Goal: Task Accomplishment & Management: Use online tool/utility

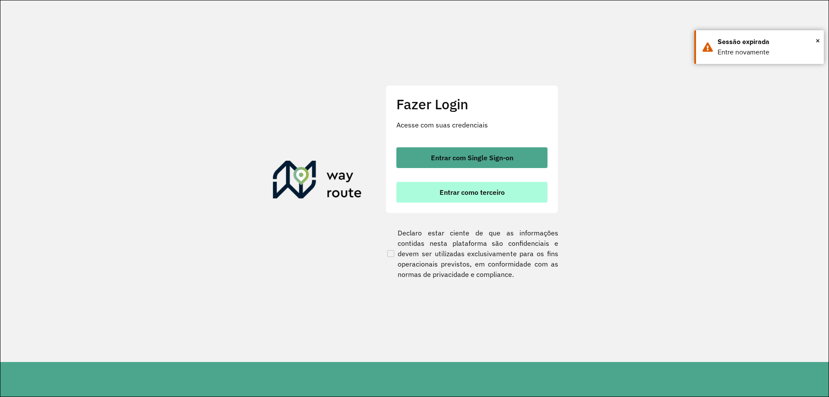
click at [497, 194] on span "Entrar como terceiro" at bounding box center [472, 192] width 65 height 7
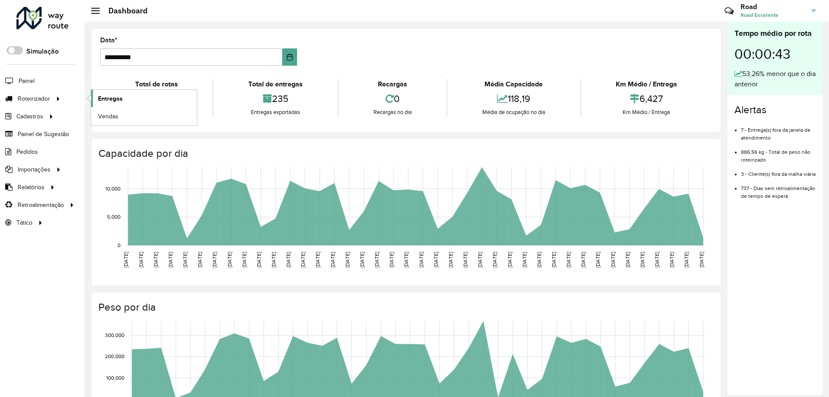
click at [115, 97] on span "Entregas" at bounding box center [110, 98] width 25 height 9
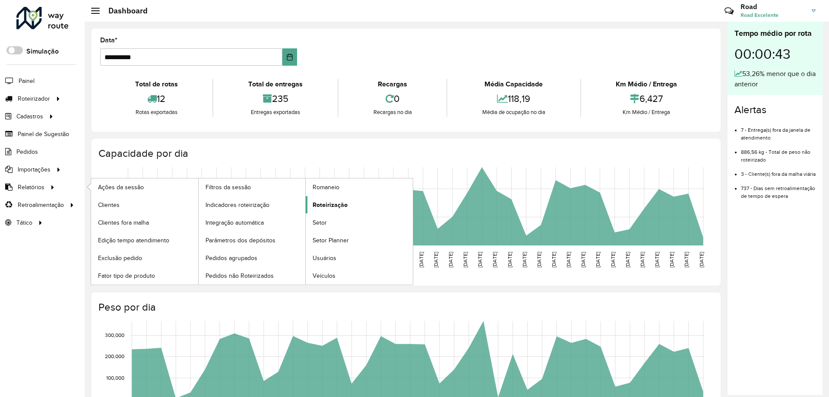
click at [345, 207] on span "Roteirização" at bounding box center [330, 204] width 35 height 9
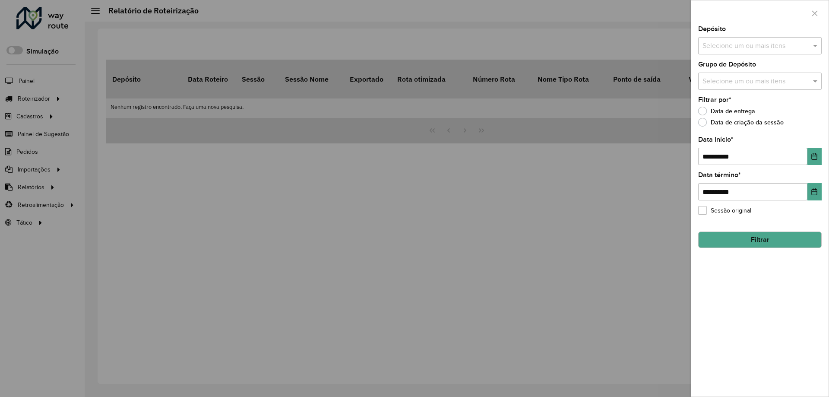
click at [723, 42] on input "text" at bounding box center [756, 46] width 111 height 10
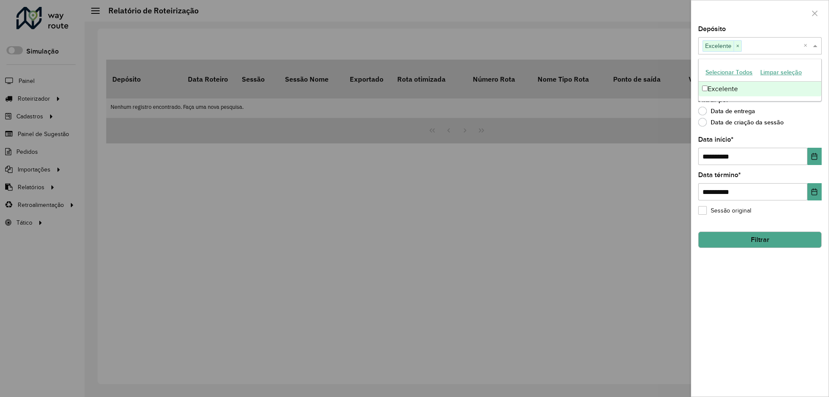
click at [733, 36] on div "Depósito Selecione um ou mais itens Excelente × ×" at bounding box center [760, 40] width 124 height 29
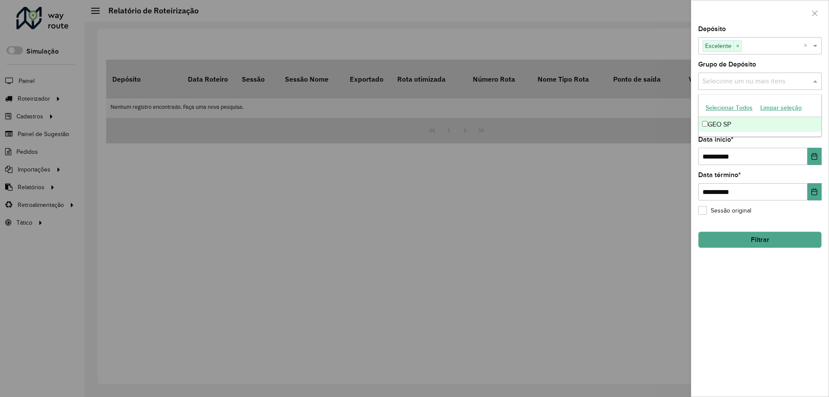
click at [742, 84] on input "text" at bounding box center [756, 81] width 111 height 10
click at [720, 121] on div "GEO SP" at bounding box center [760, 124] width 123 height 15
click at [781, 30] on div "Depósito Selecione um ou mais itens Excelente × ×" at bounding box center [760, 40] width 124 height 29
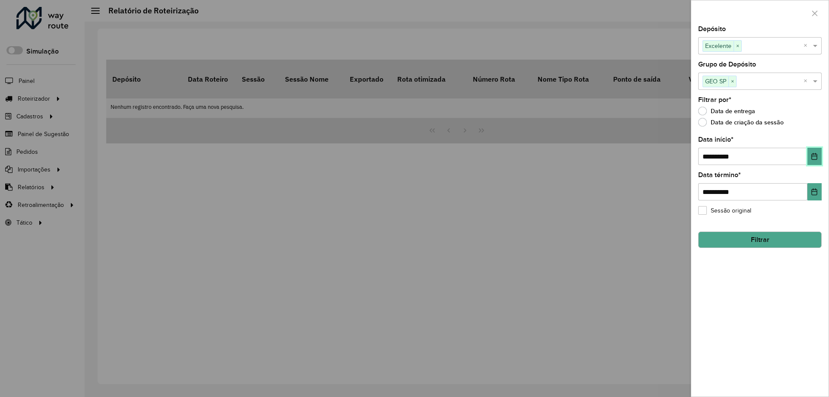
click at [810, 156] on button "Choose Date" at bounding box center [815, 156] width 14 height 17
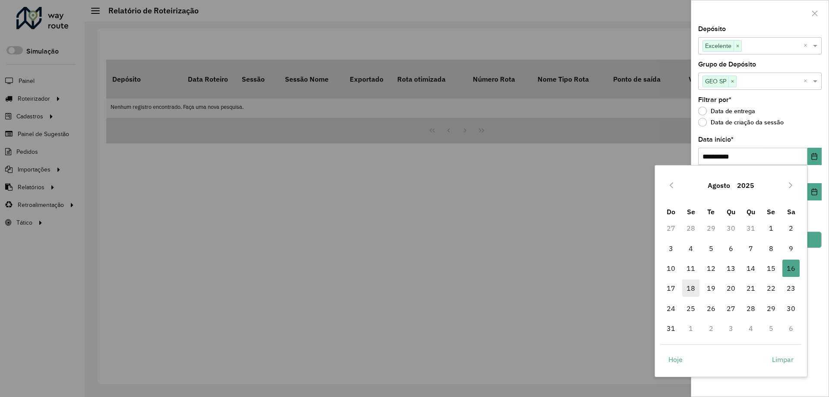
click at [688, 288] on span "18" at bounding box center [690, 287] width 17 height 17
type input "**********"
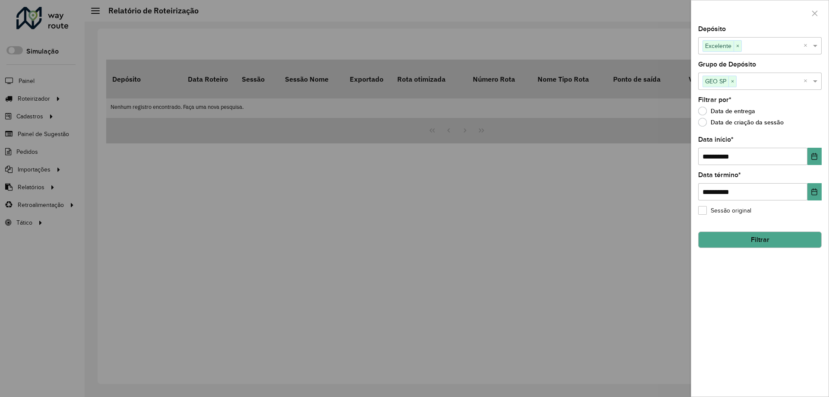
click at [750, 241] on button "Filtrar" at bounding box center [760, 240] width 124 height 16
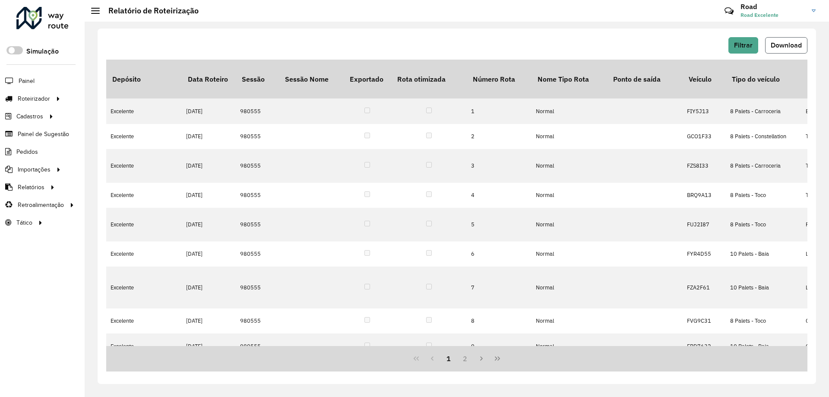
click at [778, 45] on span "Download" at bounding box center [786, 44] width 31 height 7
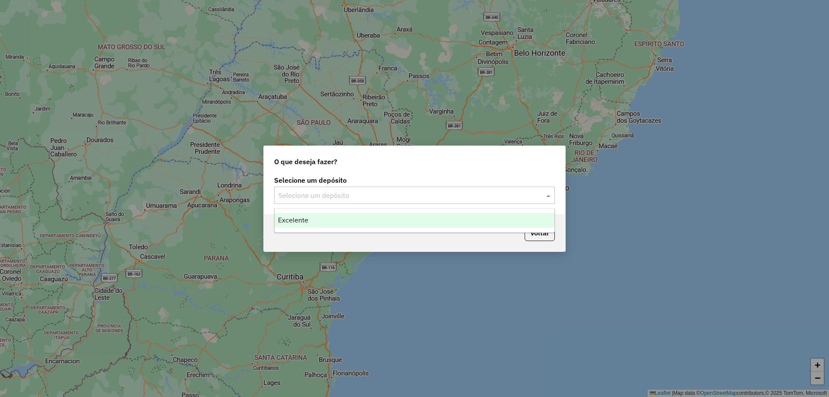
drag, startPoint x: 367, startPoint y: 199, endPoint x: 353, endPoint y: 205, distance: 15.1
click at [366, 200] on input "text" at bounding box center [406, 195] width 255 height 10
click at [327, 217] on div "Excelente" at bounding box center [415, 220] width 280 height 15
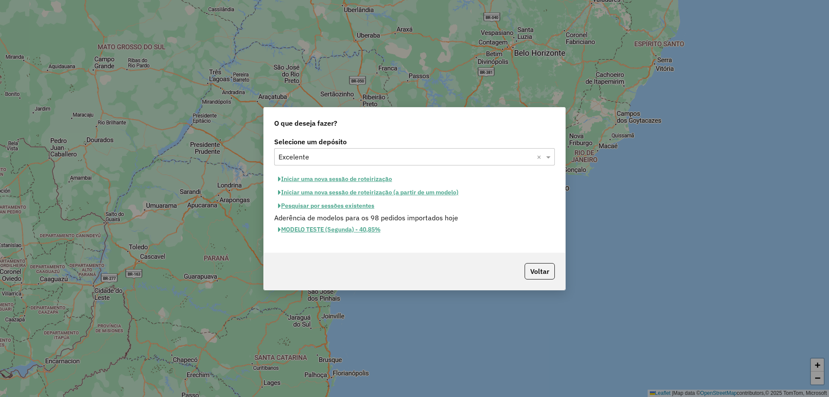
click at [336, 208] on button "Pesquisar por sessões existentes" at bounding box center [326, 205] width 104 height 13
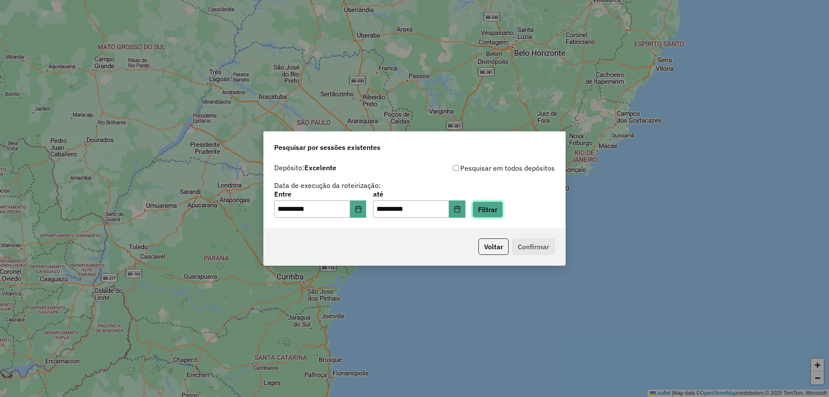
click at [492, 207] on button "Filtrar" at bounding box center [488, 209] width 31 height 16
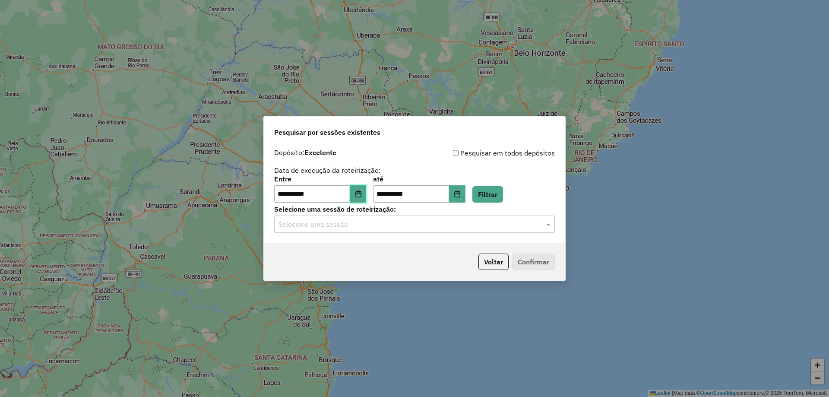
click at [367, 193] on button "Choose Date" at bounding box center [358, 193] width 16 height 17
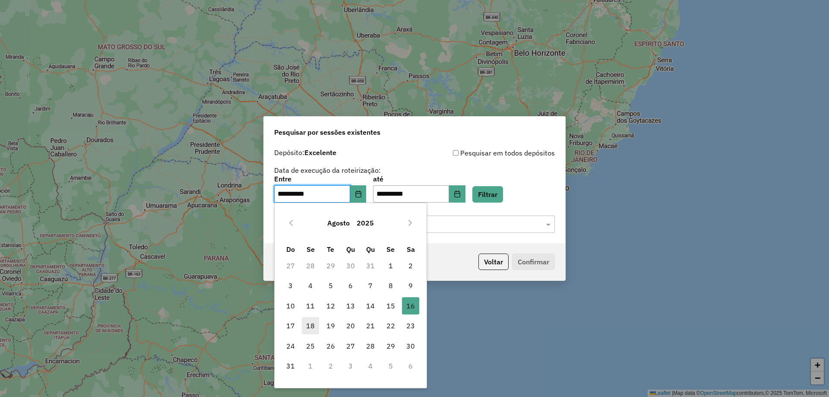
click at [308, 325] on span "18" at bounding box center [310, 325] width 17 height 17
type input "**********"
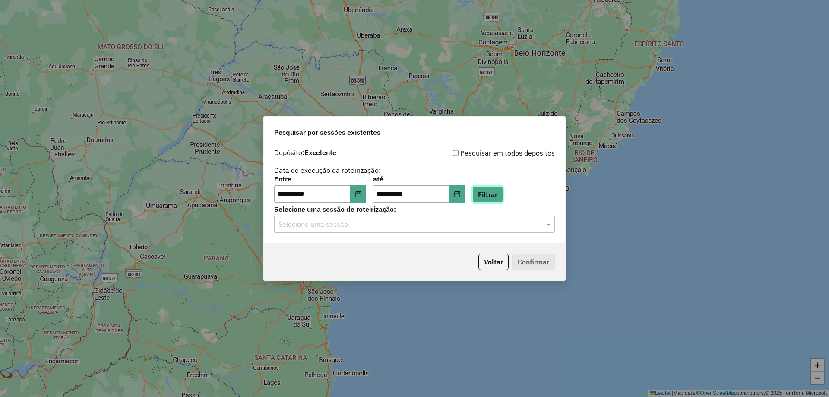
click at [503, 187] on button "Filtrar" at bounding box center [488, 194] width 31 height 16
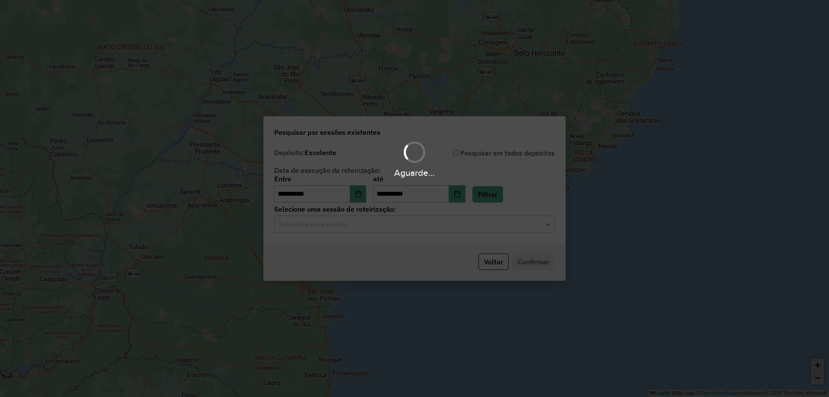
click at [359, 222] on div "Aguarde..." at bounding box center [414, 198] width 829 height 397
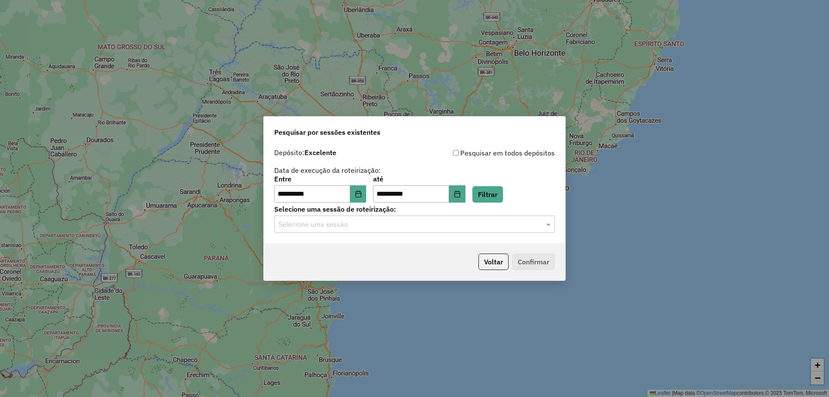
click at [359, 234] on div "**********" at bounding box center [414, 193] width 301 height 99
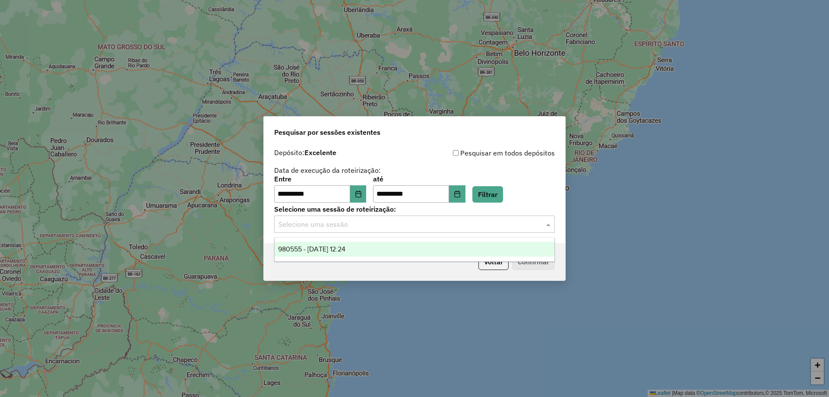
click at [355, 226] on input "text" at bounding box center [406, 224] width 255 height 10
click at [346, 249] on span "980555 - [DATE] 12:24" at bounding box center [311, 248] width 67 height 7
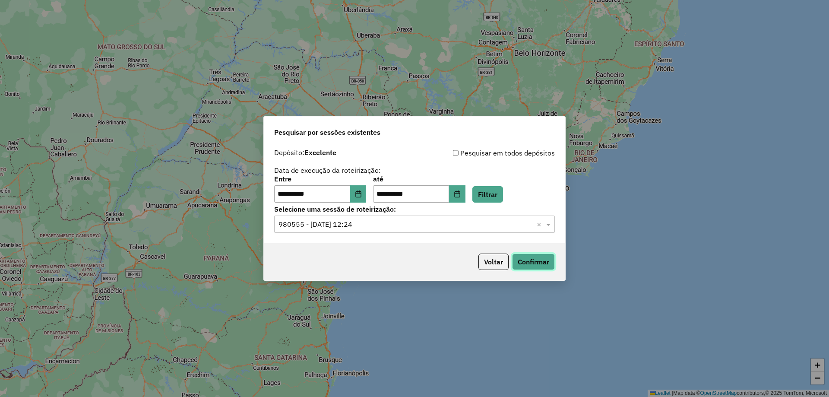
click at [549, 263] on button "Confirmar" at bounding box center [533, 262] width 43 height 16
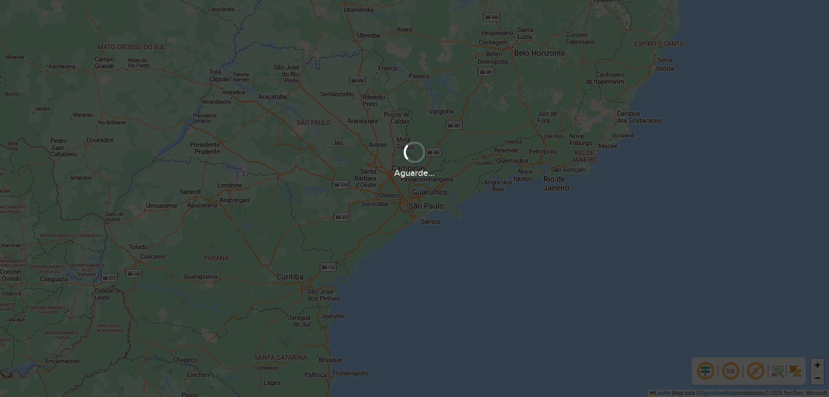
drag, startPoint x: 464, startPoint y: 174, endPoint x: 383, endPoint y: 175, distance: 81.6
click at [383, 175] on div "Aguarde..." at bounding box center [414, 172] width 829 height 13
click at [391, 201] on div "Aguarde..." at bounding box center [414, 198] width 829 height 397
drag, startPoint x: 443, startPoint y: 175, endPoint x: 399, endPoint y: 215, distance: 59.6
click at [388, 177] on hb-app "Aguarde... Pop-up bloqueado! Seu navegador bloqueou automáticamente a abertura …" at bounding box center [414, 198] width 829 height 397
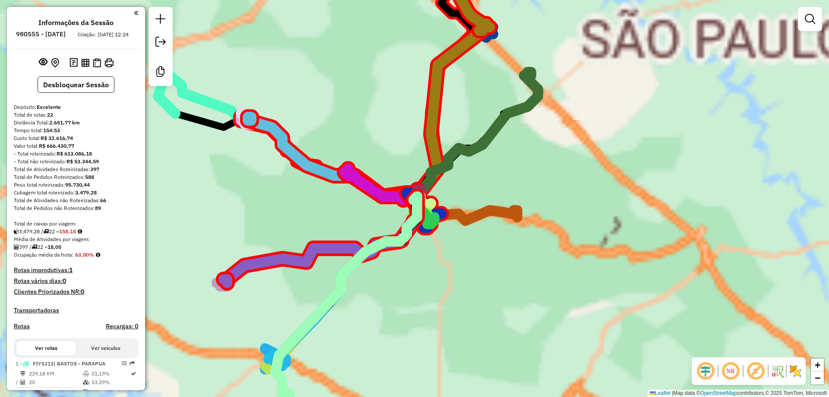
click at [0, 0] on div "Aguarde..." at bounding box center [0, 0] width 0 height 0
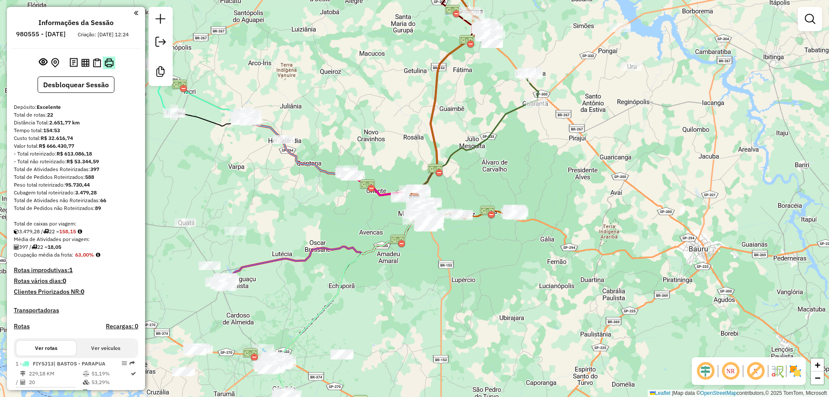
click at [111, 67] on img at bounding box center [109, 62] width 9 height 9
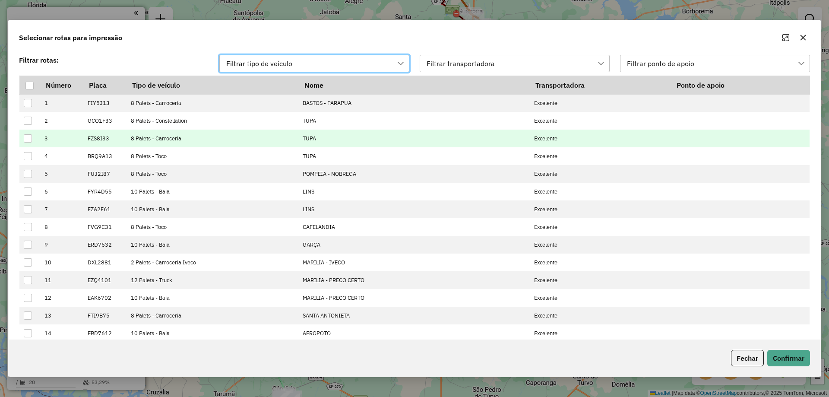
scroll to position [6, 39]
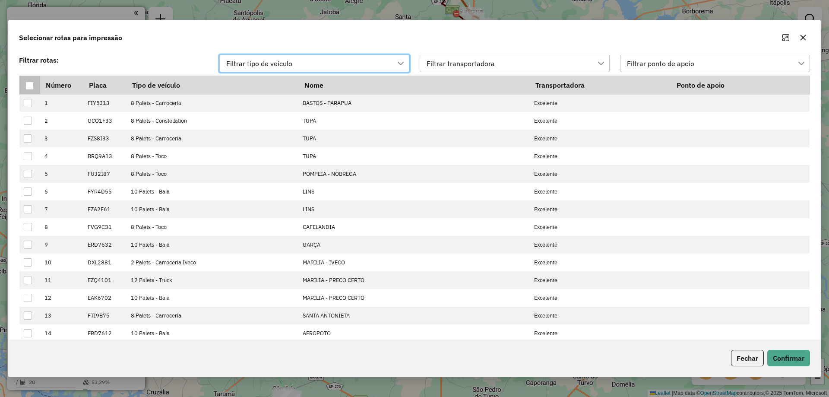
click at [32, 86] on div at bounding box center [29, 86] width 8 height 8
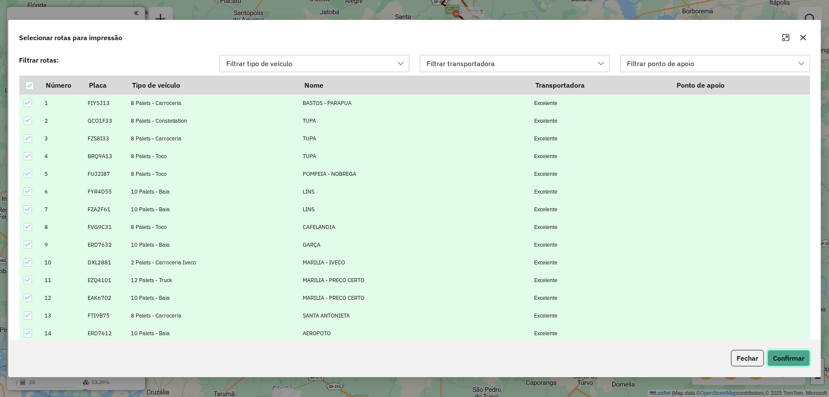
click at [785, 356] on button "Confirmar" at bounding box center [789, 358] width 43 height 16
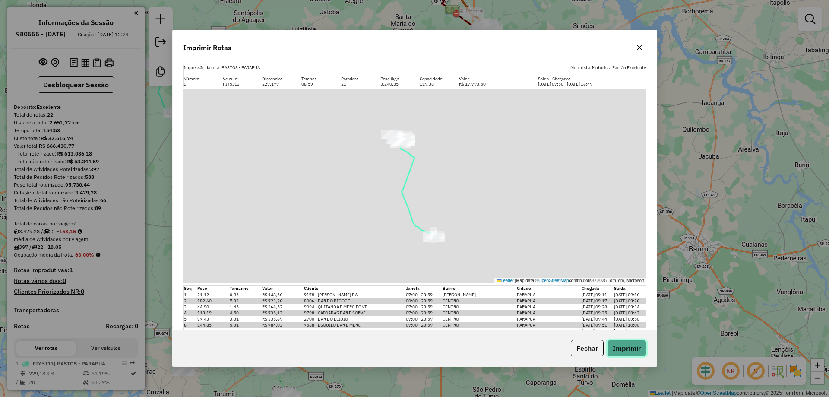
click at [635, 346] on button "Imprimir" at bounding box center [626, 348] width 39 height 16
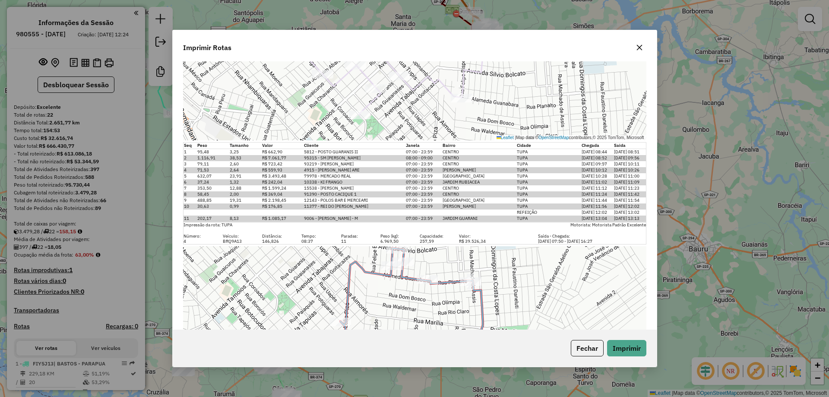
scroll to position [950, 0]
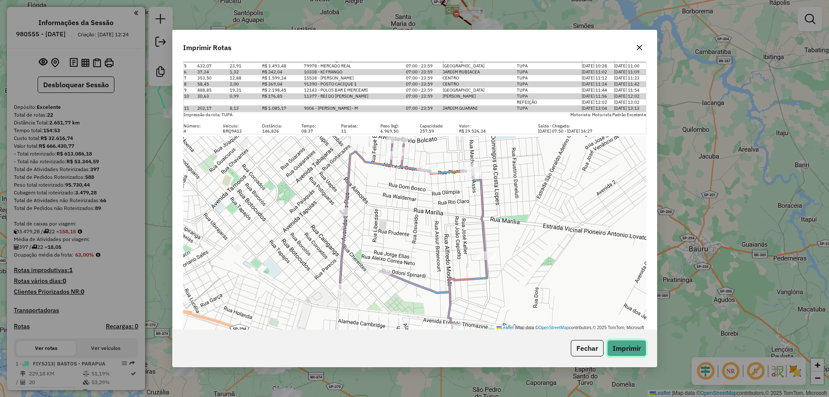
click at [629, 350] on button "Imprimir" at bounding box center [626, 348] width 39 height 16
click at [583, 346] on button "Fechar" at bounding box center [587, 348] width 33 height 16
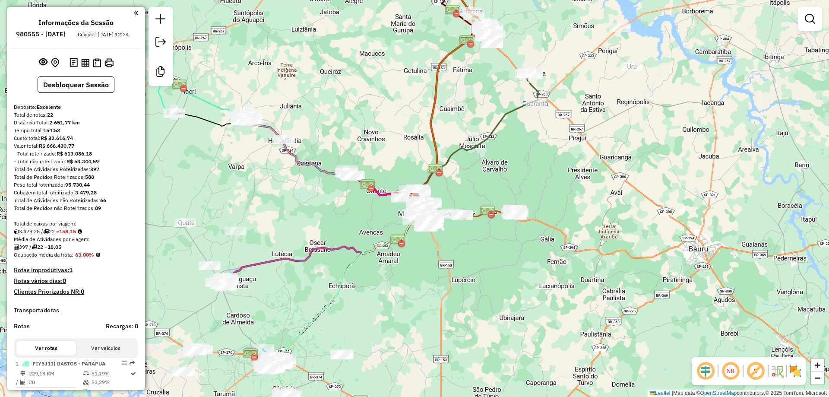
scroll to position [0, 0]
click at [155, 44] on link at bounding box center [160, 42] width 17 height 19
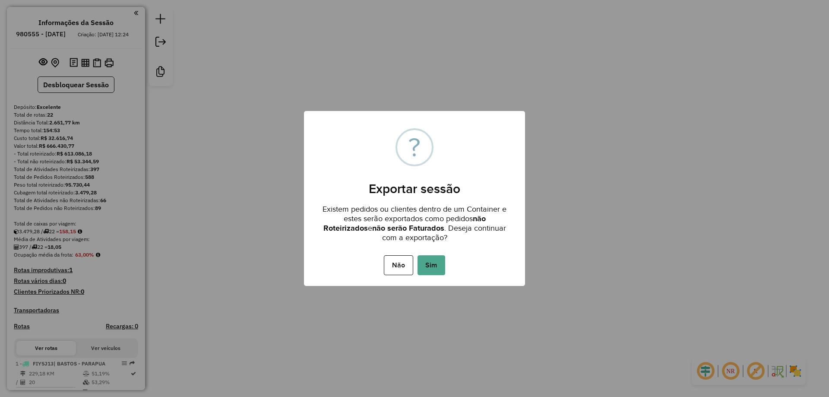
click at [428, 254] on div "Não No Sim" at bounding box center [414, 265] width 221 height 24
click at [430, 263] on button "Sim" at bounding box center [432, 265] width 28 height 20
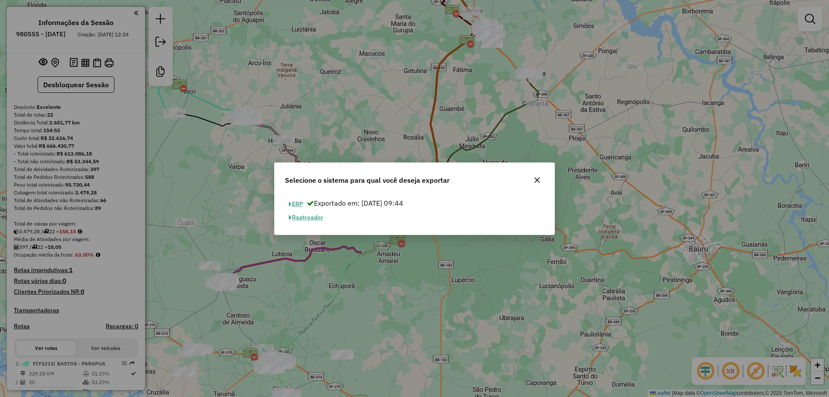
click at [293, 201] on button "ERP" at bounding box center [296, 203] width 22 height 13
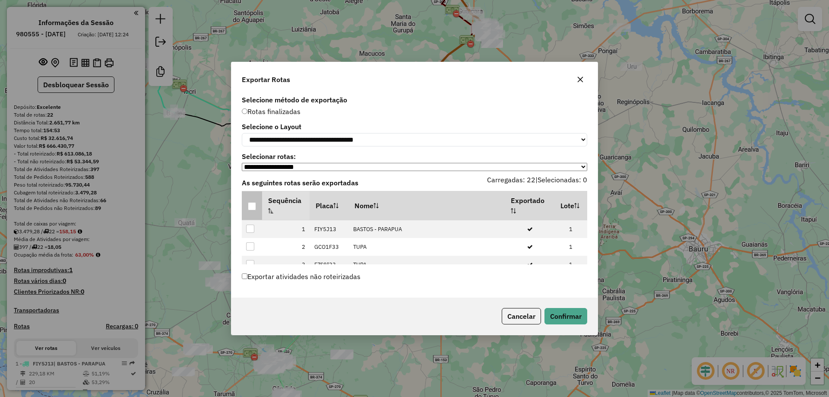
click at [242, 206] on th at bounding box center [252, 205] width 20 height 29
click at [247, 207] on th at bounding box center [252, 205] width 20 height 29
click at [249, 206] on div at bounding box center [252, 206] width 8 height 8
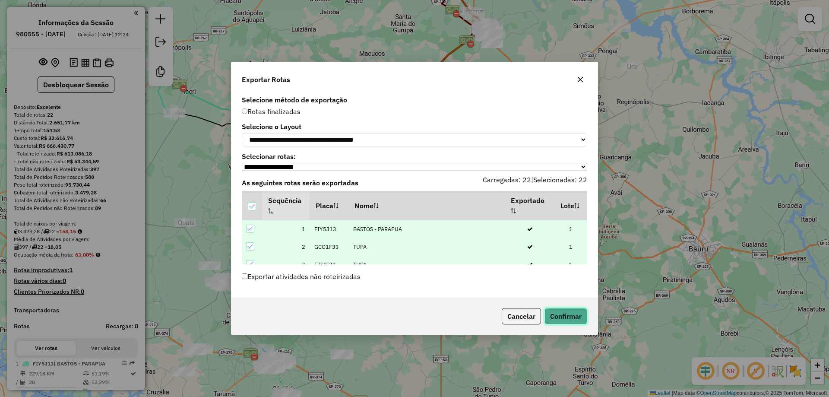
click at [570, 317] on button "Confirmar" at bounding box center [566, 316] width 43 height 16
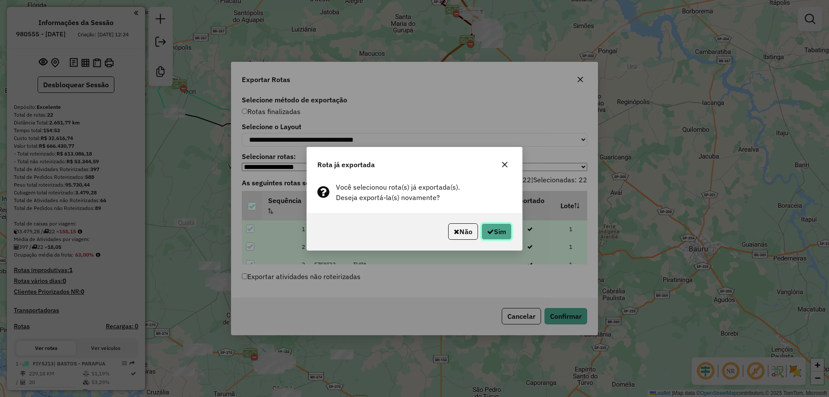
click at [501, 228] on button "Sim" at bounding box center [497, 231] width 30 height 16
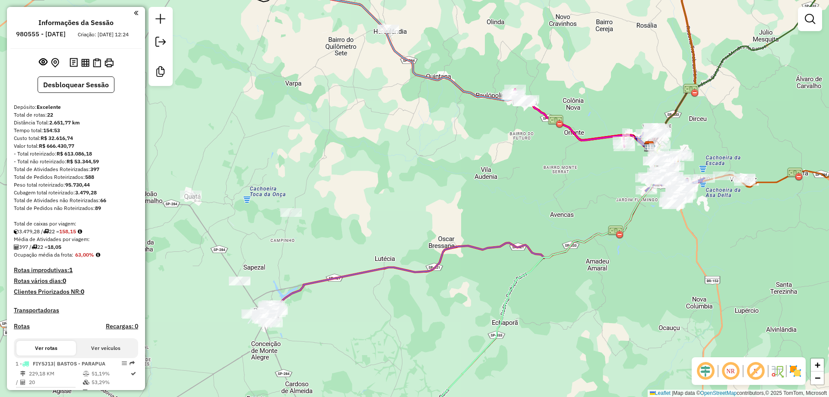
click at [713, 62] on div "Janela de atendimento Grade de atendimento Capacidade Transportadoras Veículos …" at bounding box center [414, 198] width 829 height 397
